Goal: Information Seeking & Learning: Learn about a topic

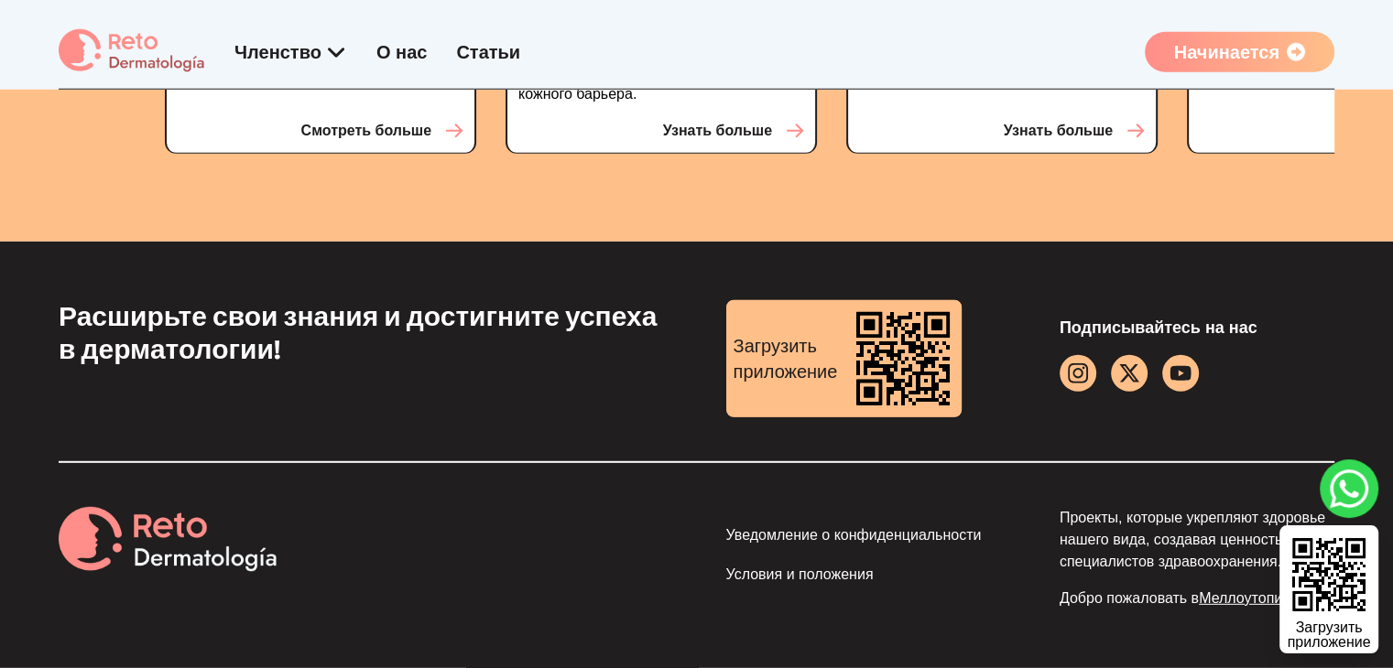
scroll to position [5451, 0]
click at [1174, 372] on icon "Значок YouTube" at bounding box center [1179, 373] width 21 height 15
click at [839, 543] on font "Уведомление о конфиденциальности" at bounding box center [853, 535] width 255 height 16
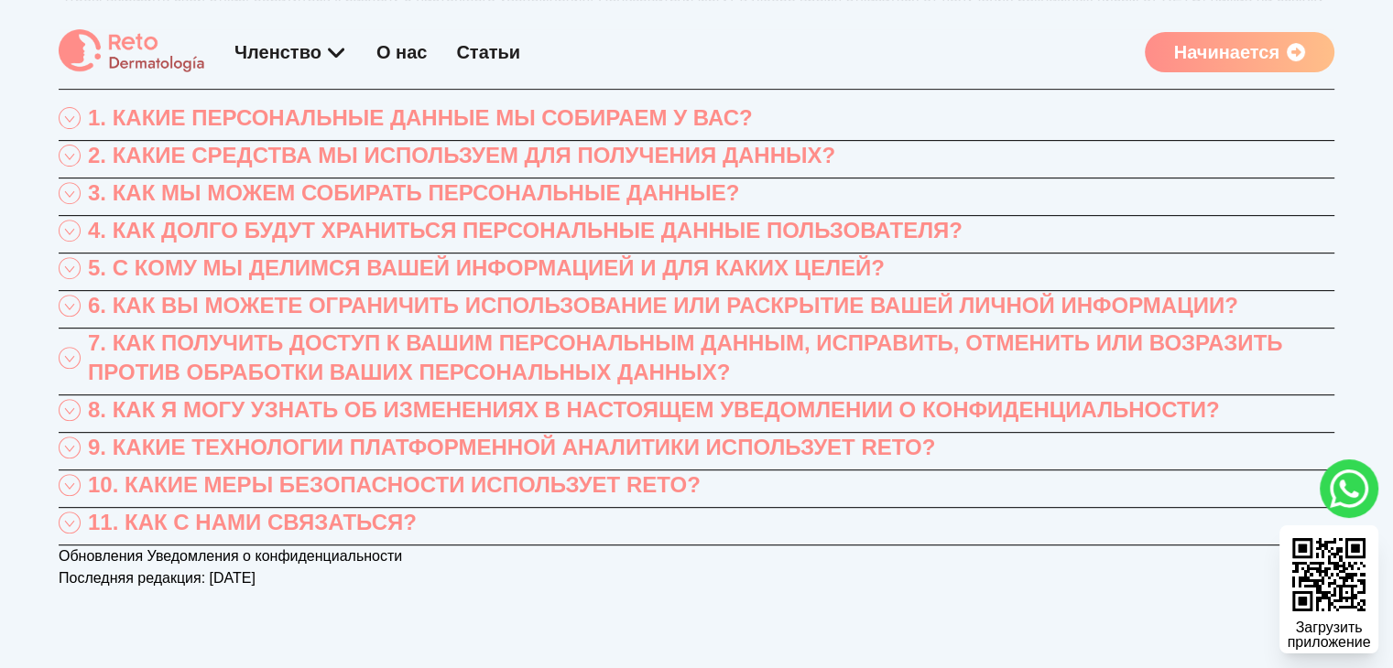
scroll to position [732, 0]
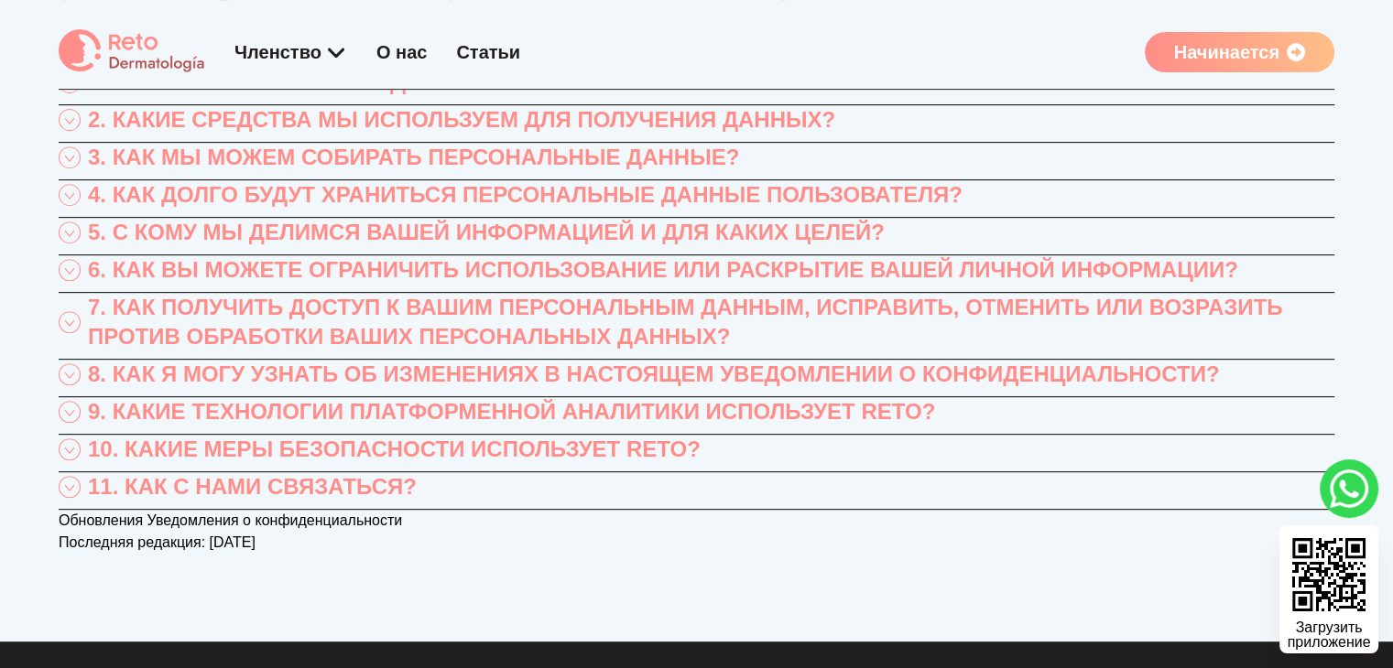
click at [381, 499] on font "11. КАК С НАМИ СВЯЗАТЬСЯ?" at bounding box center [252, 486] width 329 height 25
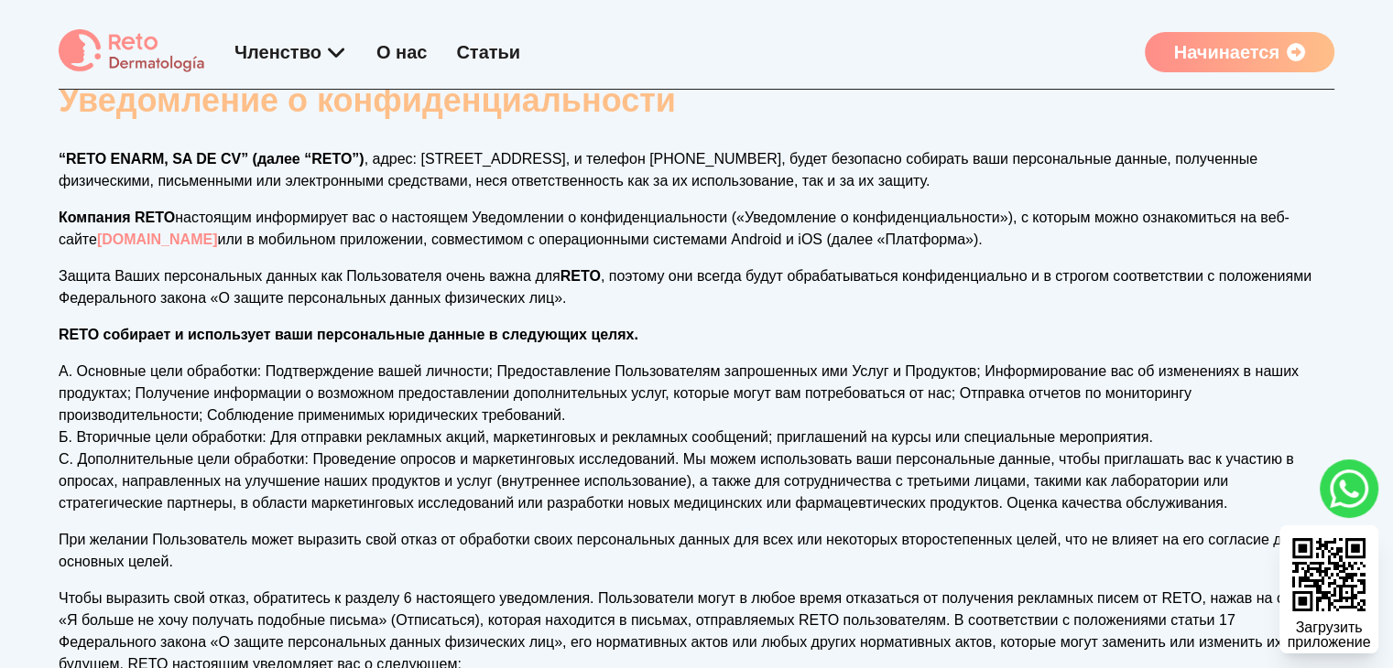
scroll to position [92, 0]
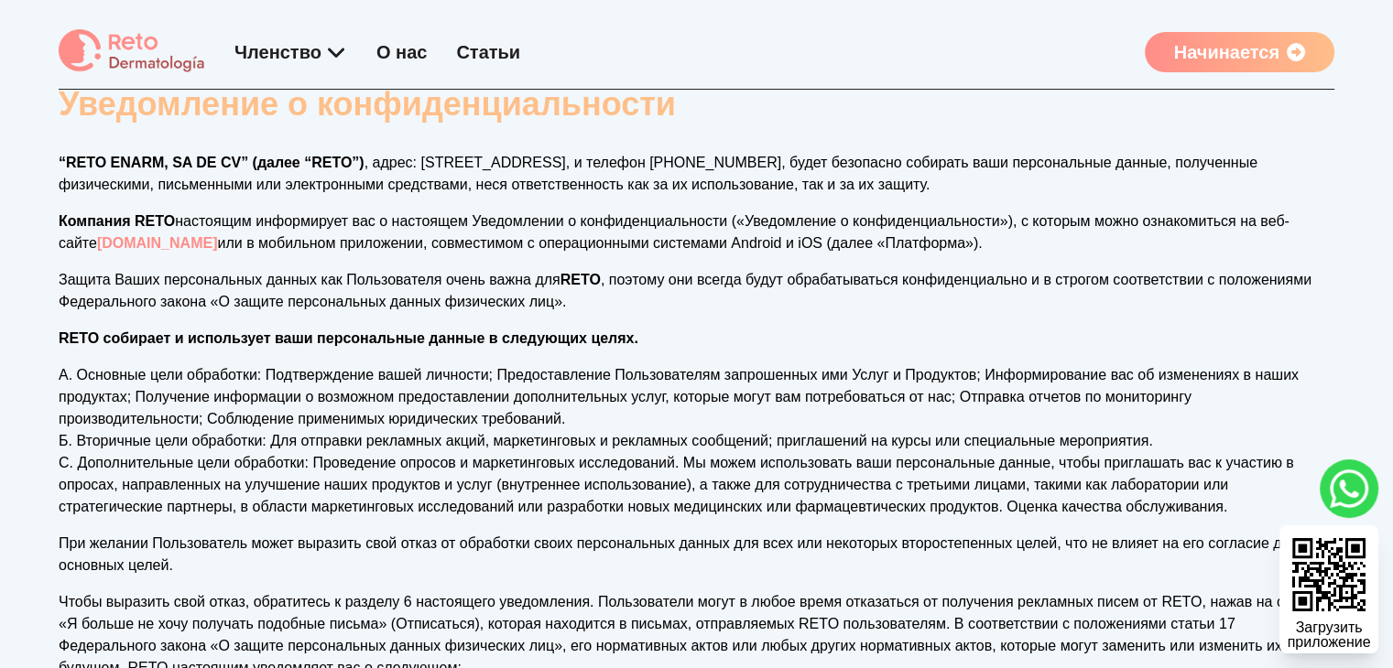
click at [396, 52] on font "О нас" at bounding box center [401, 52] width 50 height 20
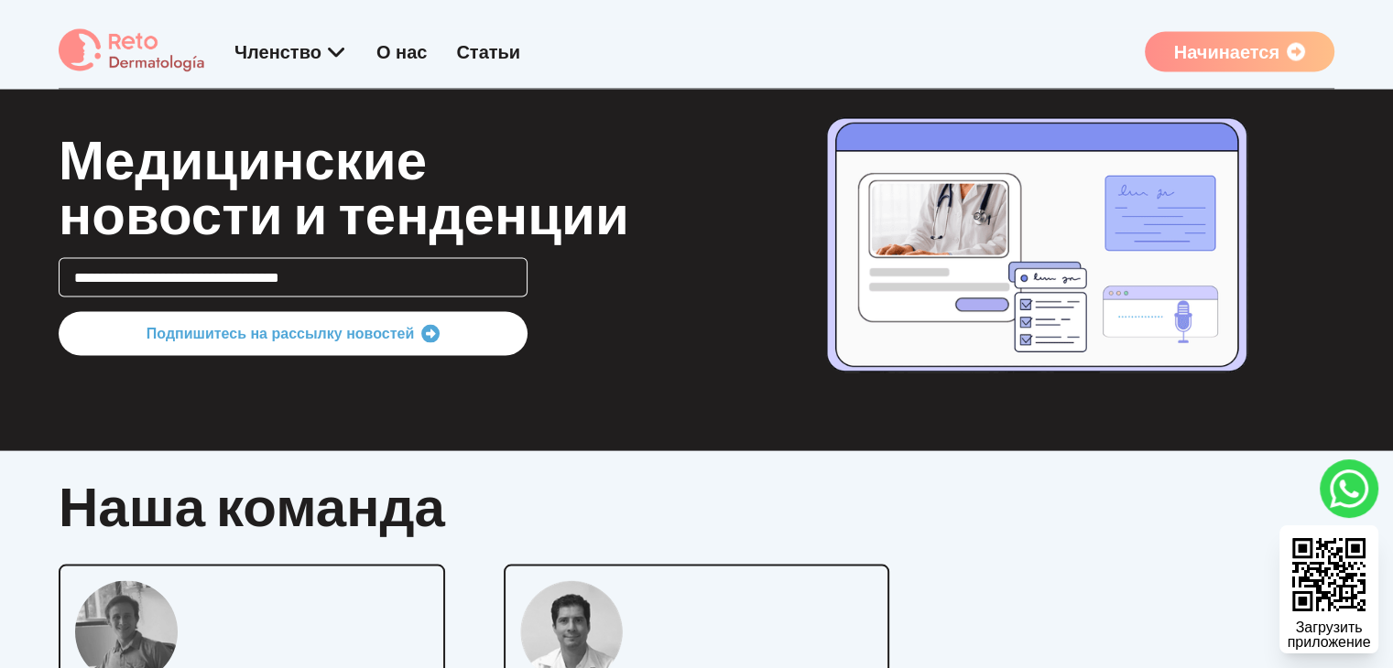
scroll to position [3428, 0]
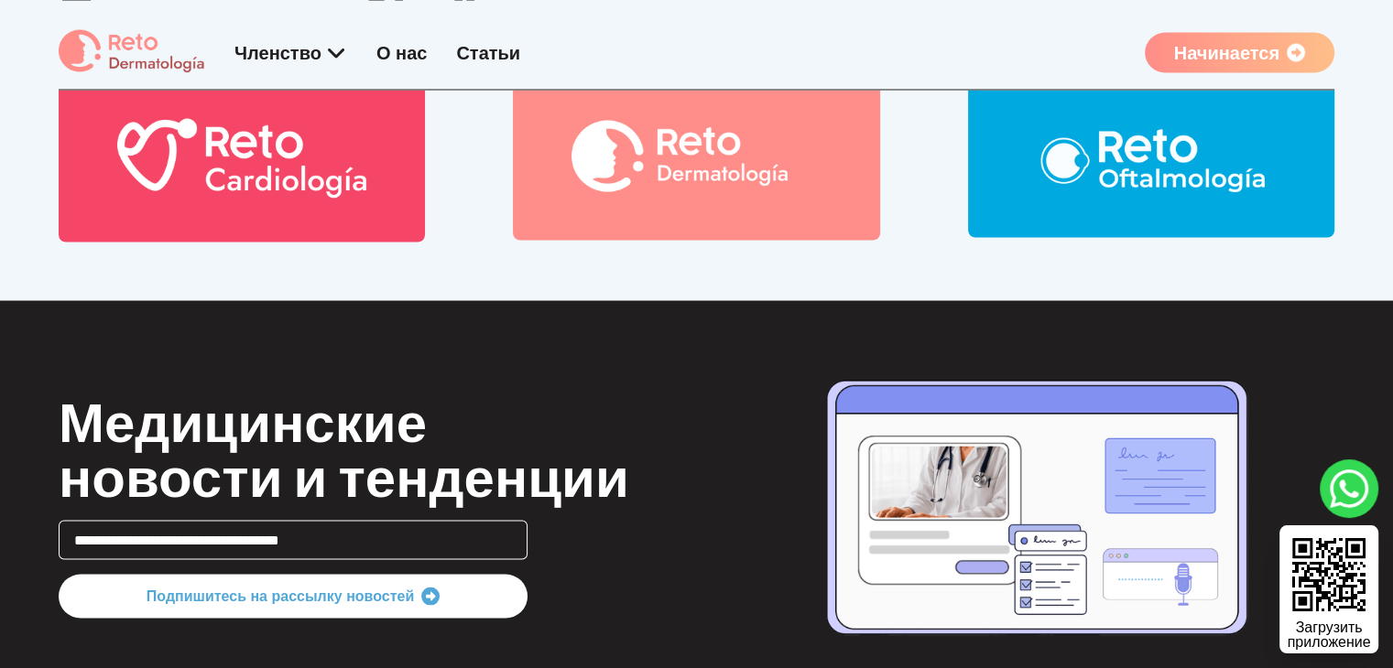
click at [396, 51] on font "О нас" at bounding box center [401, 52] width 50 height 20
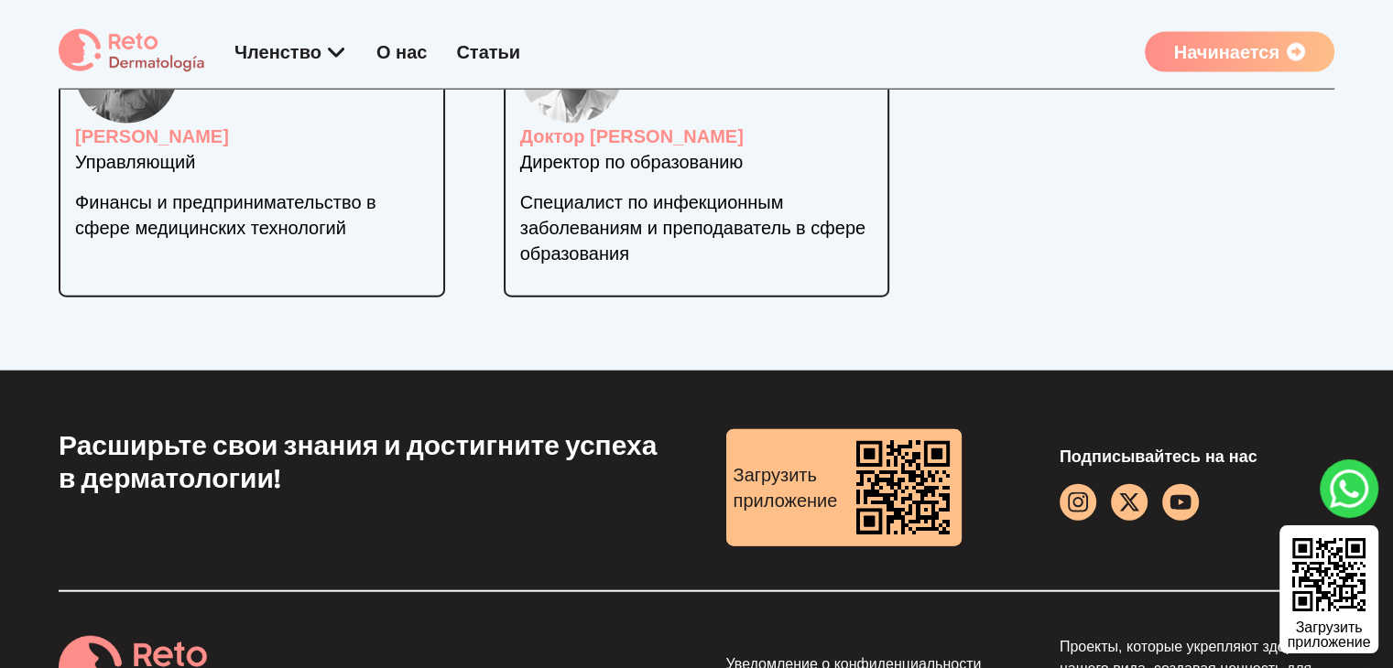
scroll to position [4252, 0]
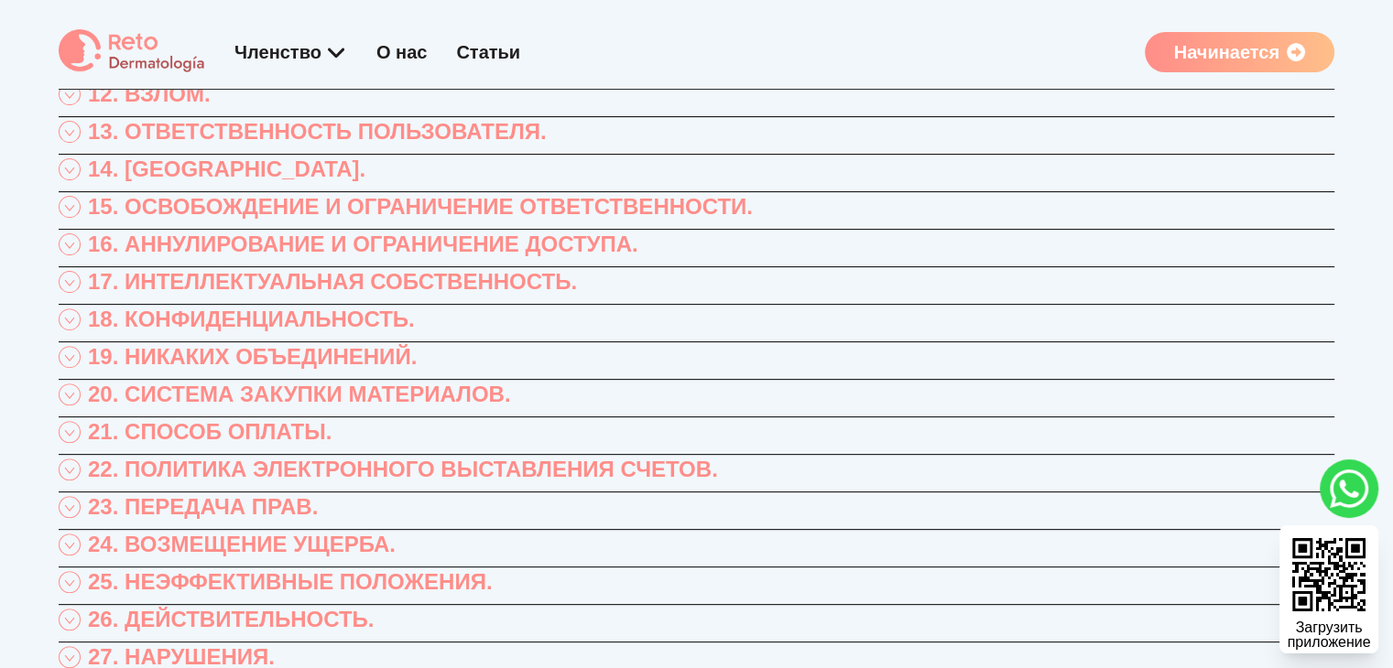
scroll to position [549, 0]
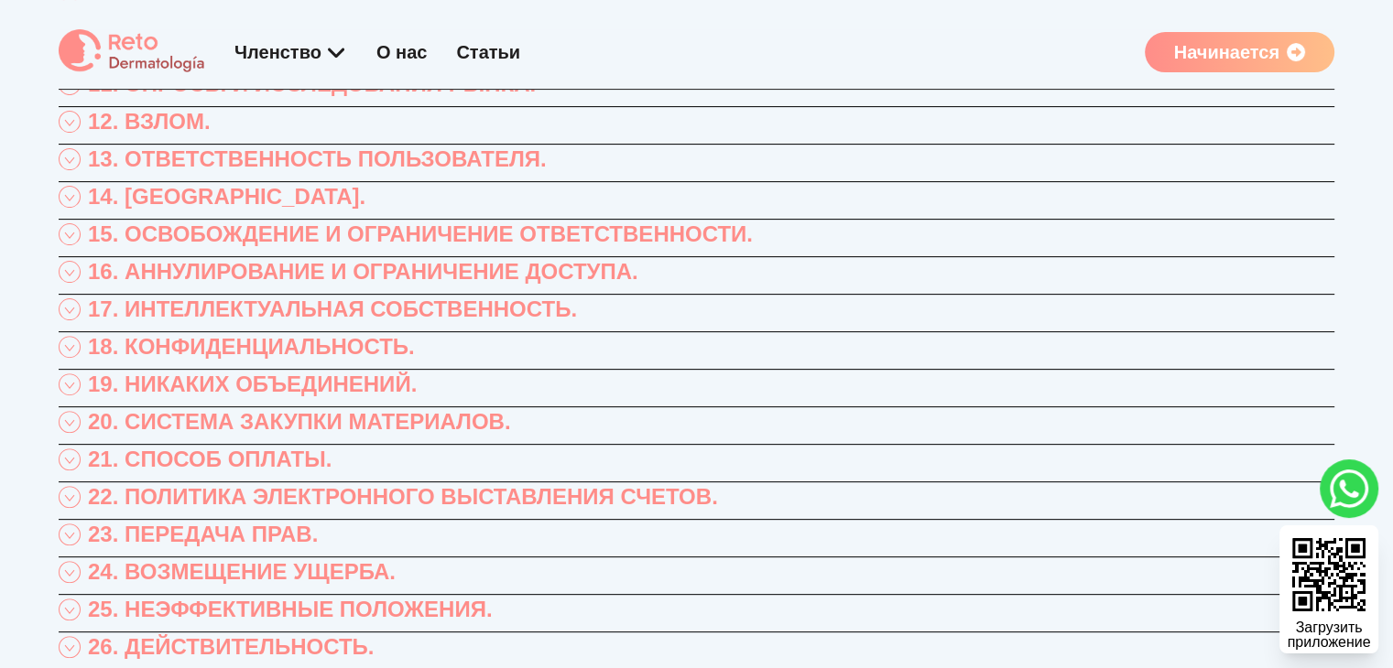
click at [358, 338] on font "18. КОНФИДЕНЦИАЛЬНОСТЬ." at bounding box center [251, 346] width 327 height 25
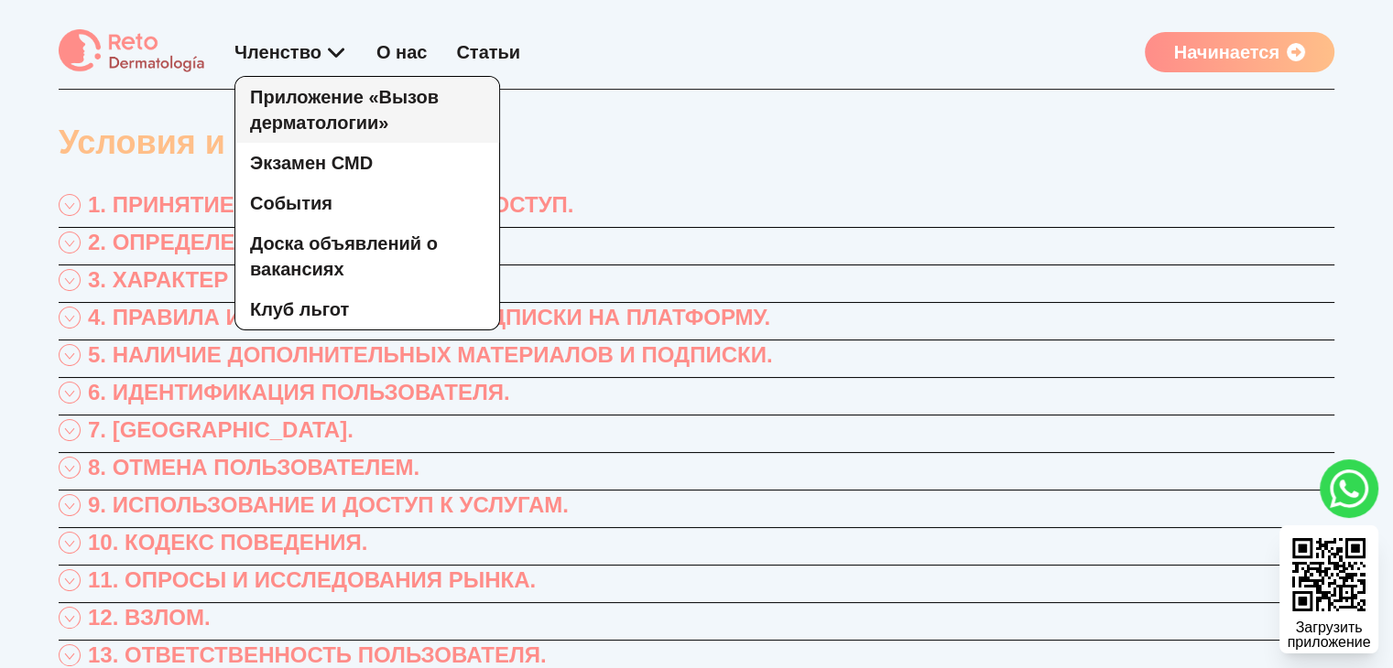
scroll to position [0, 0]
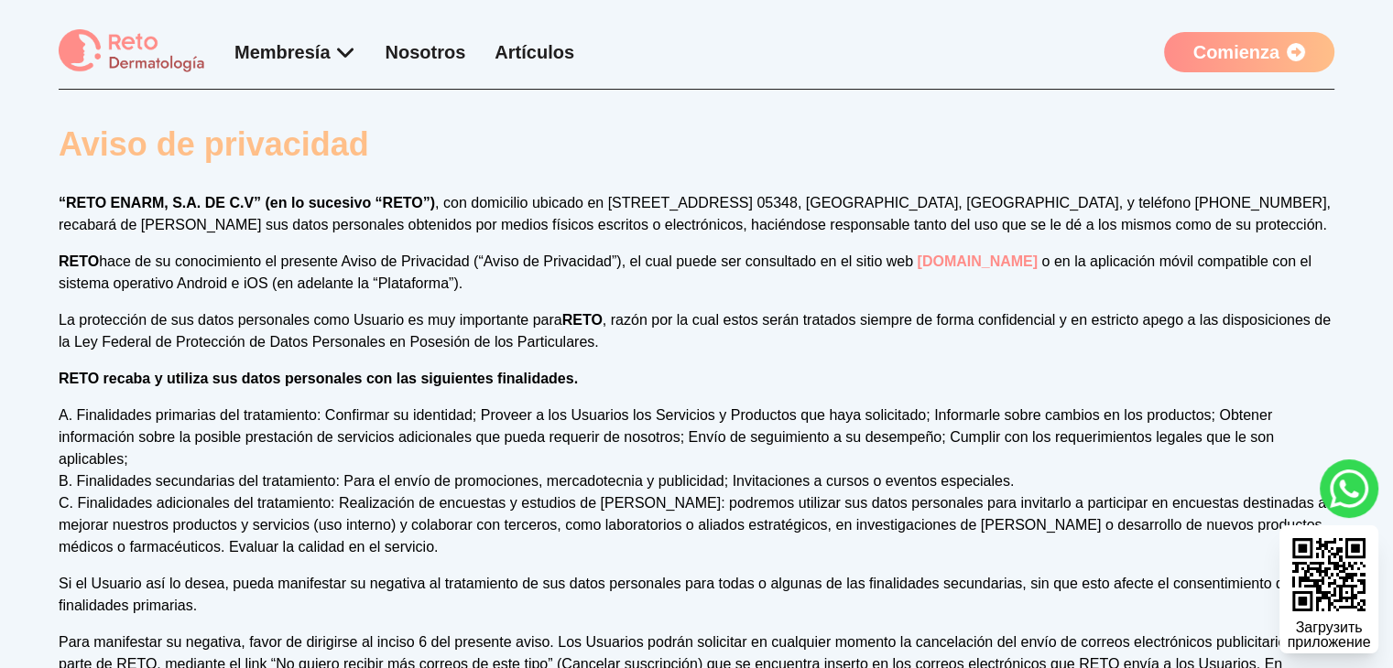
scroll to position [92, 0]
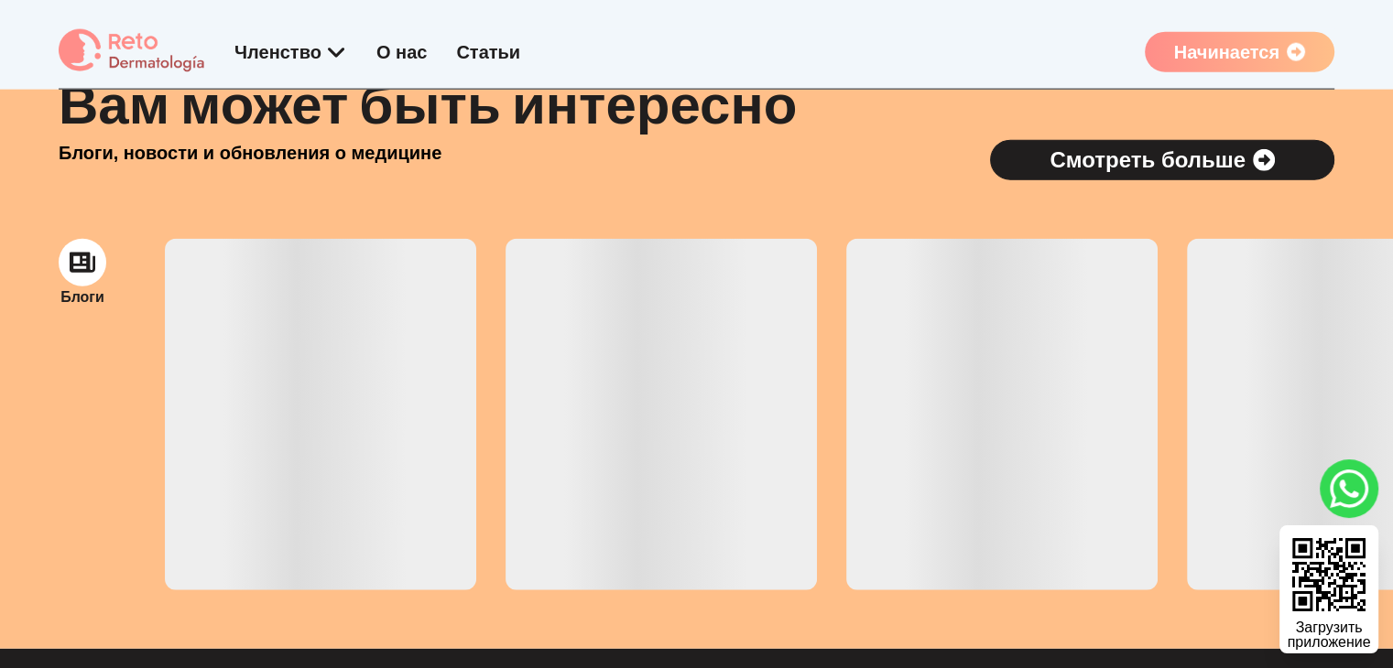
scroll to position [4340, 0]
